Goal: Information Seeking & Learning: Check status

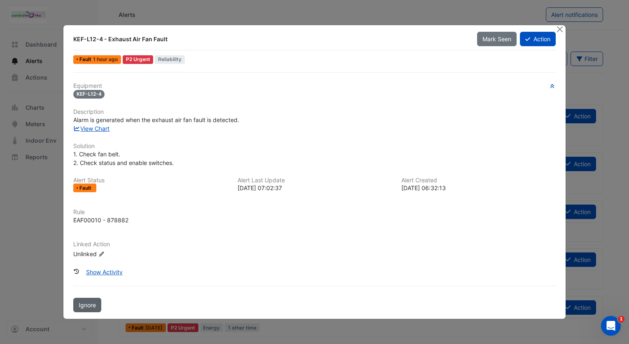
click at [85, 304] on span "Ignore" at bounding box center [87, 304] width 17 height 7
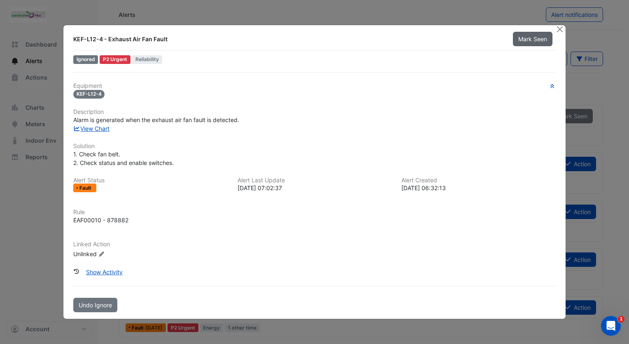
click at [543, 40] on span "Mark Seen" at bounding box center [533, 38] width 29 height 7
click at [559, 30] on button "Close" at bounding box center [560, 29] width 9 height 9
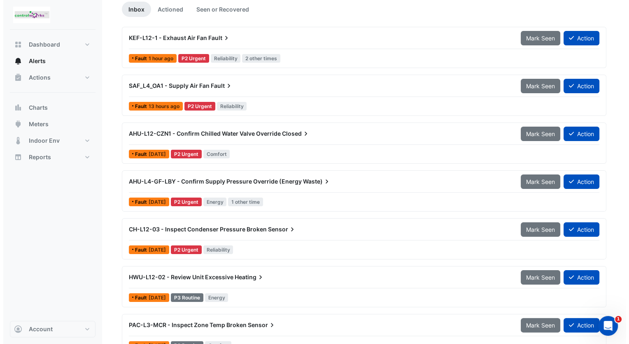
scroll to position [82, 0]
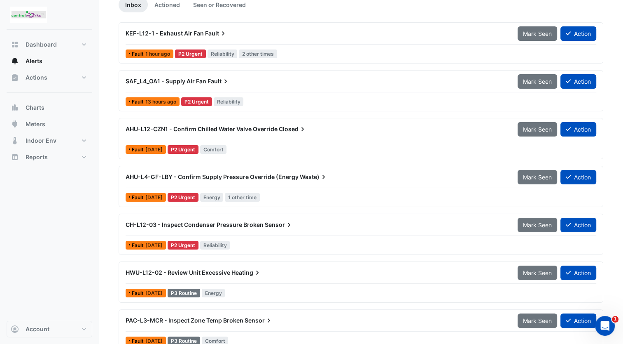
click at [187, 128] on span "AHU-L12-CZN1 - Confirm Chilled Water Valve Override" at bounding box center [202, 128] width 152 height 7
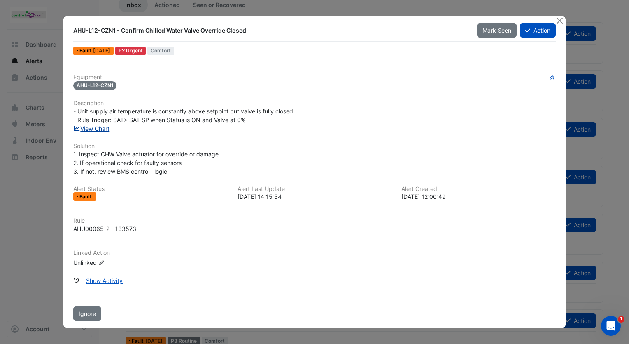
click at [105, 127] on link "View Chart" at bounding box center [91, 128] width 37 height 7
